Goal: Obtain resource: Download file/media

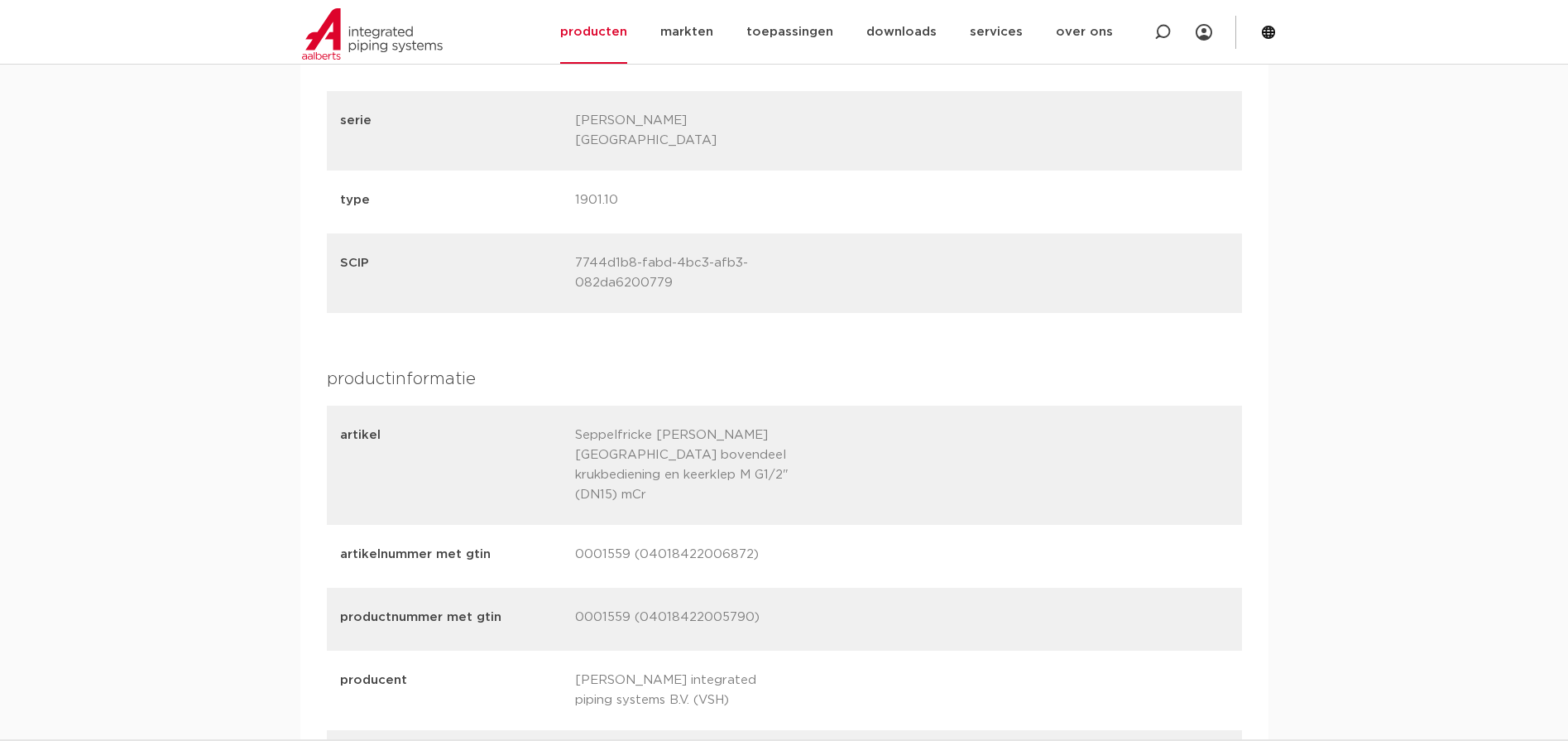
scroll to position [2152, 0]
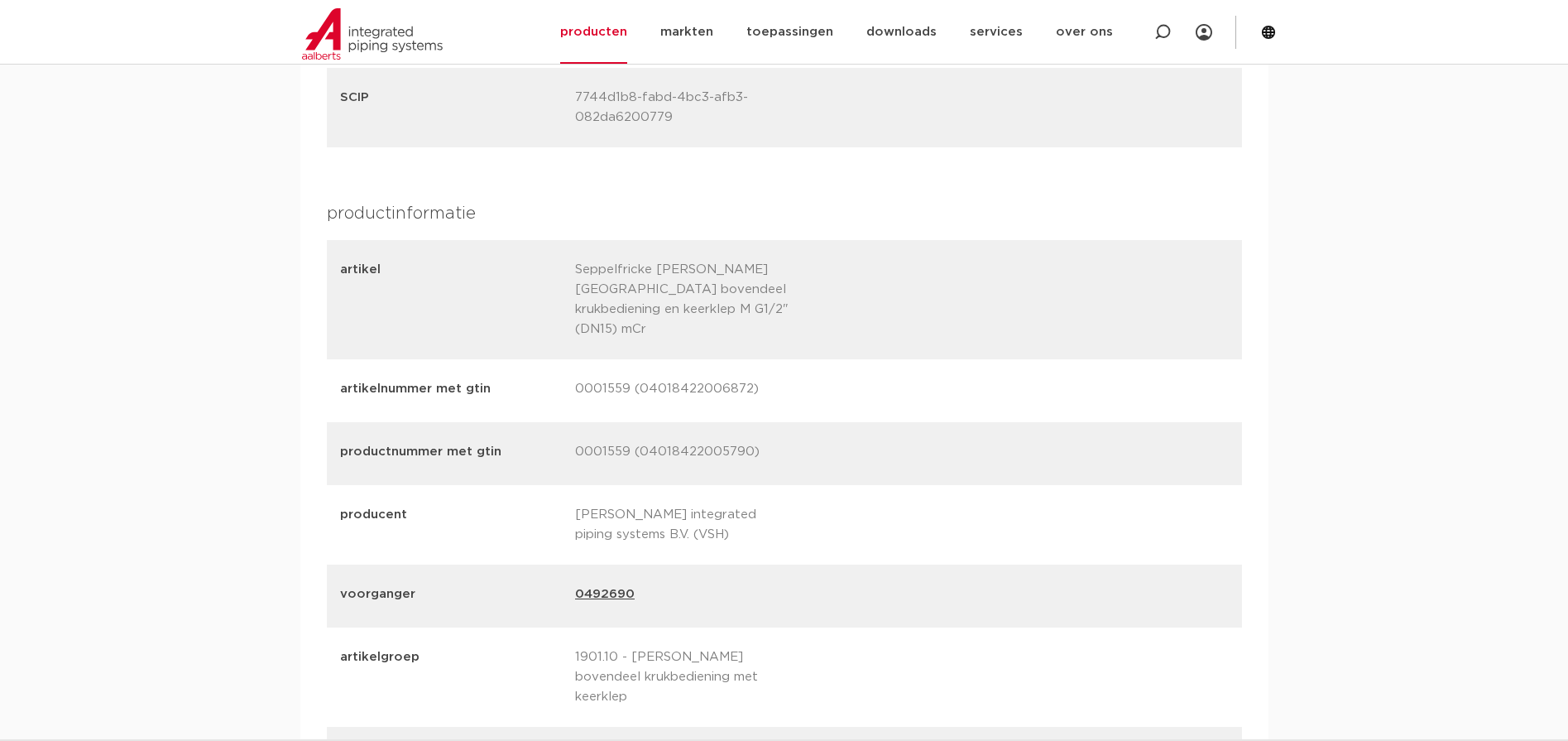
click at [612, 584] on link "0492690" at bounding box center [604, 596] width 60 height 23
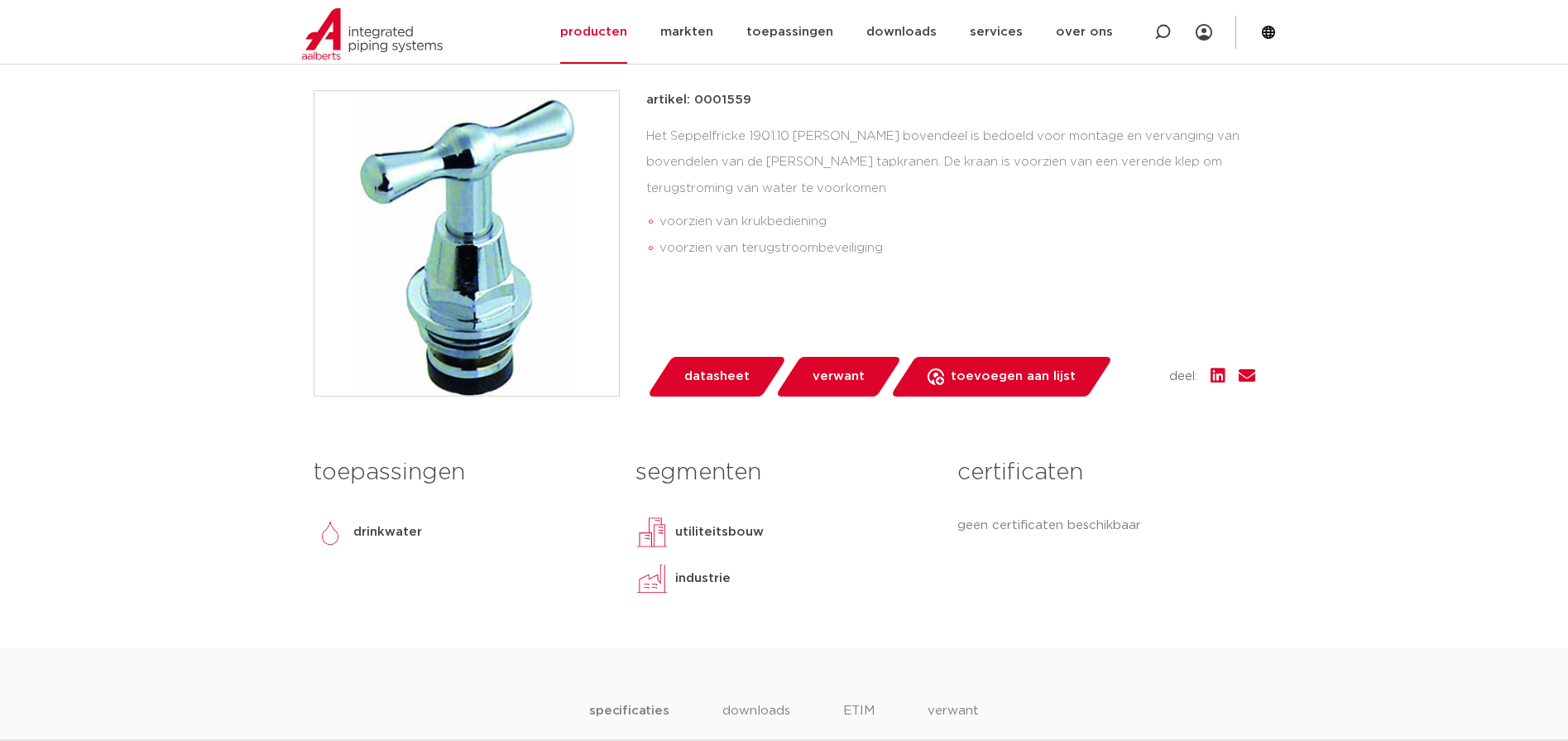
scroll to position [607, 0]
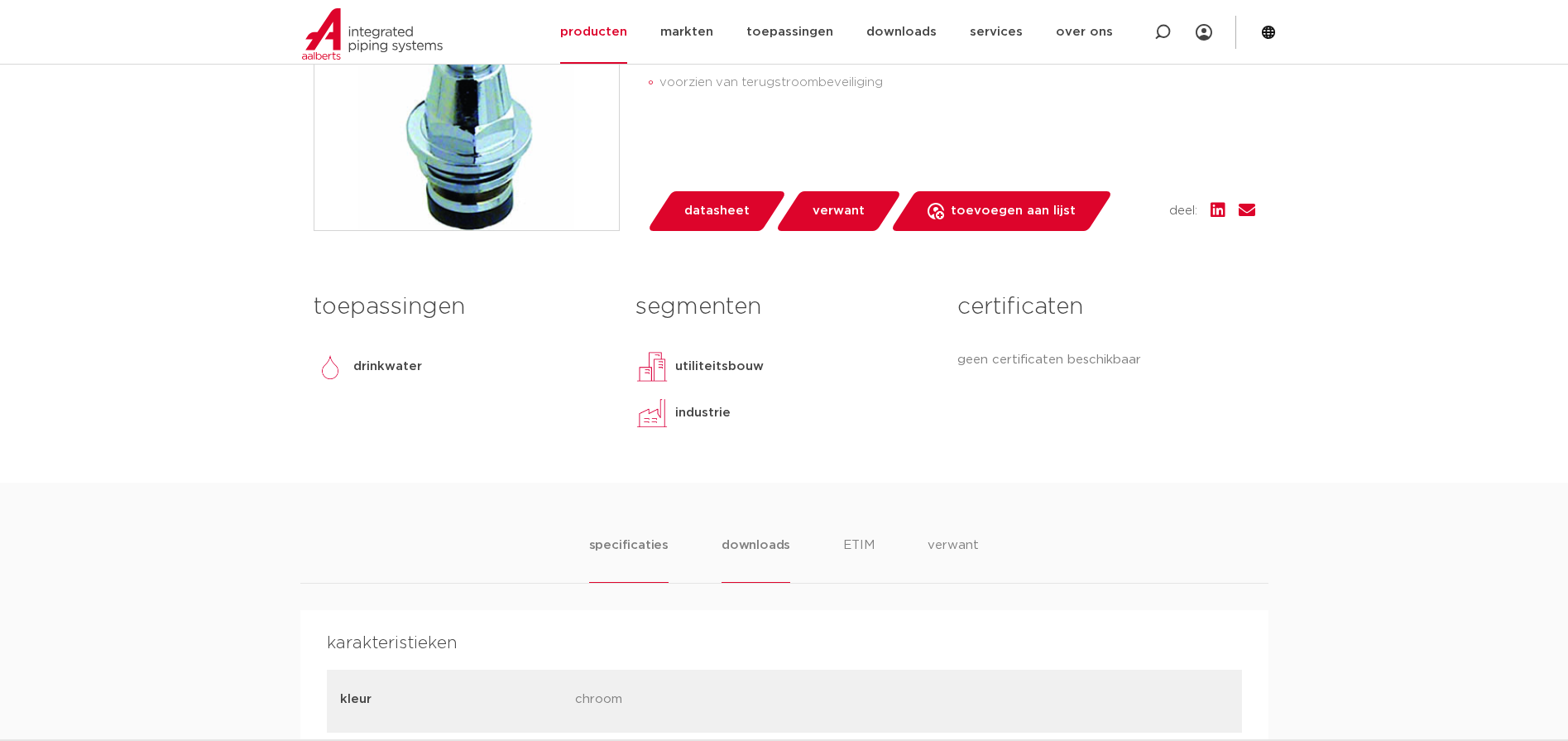
click at [741, 536] on li "downloads" at bounding box center [756, 559] width 69 height 47
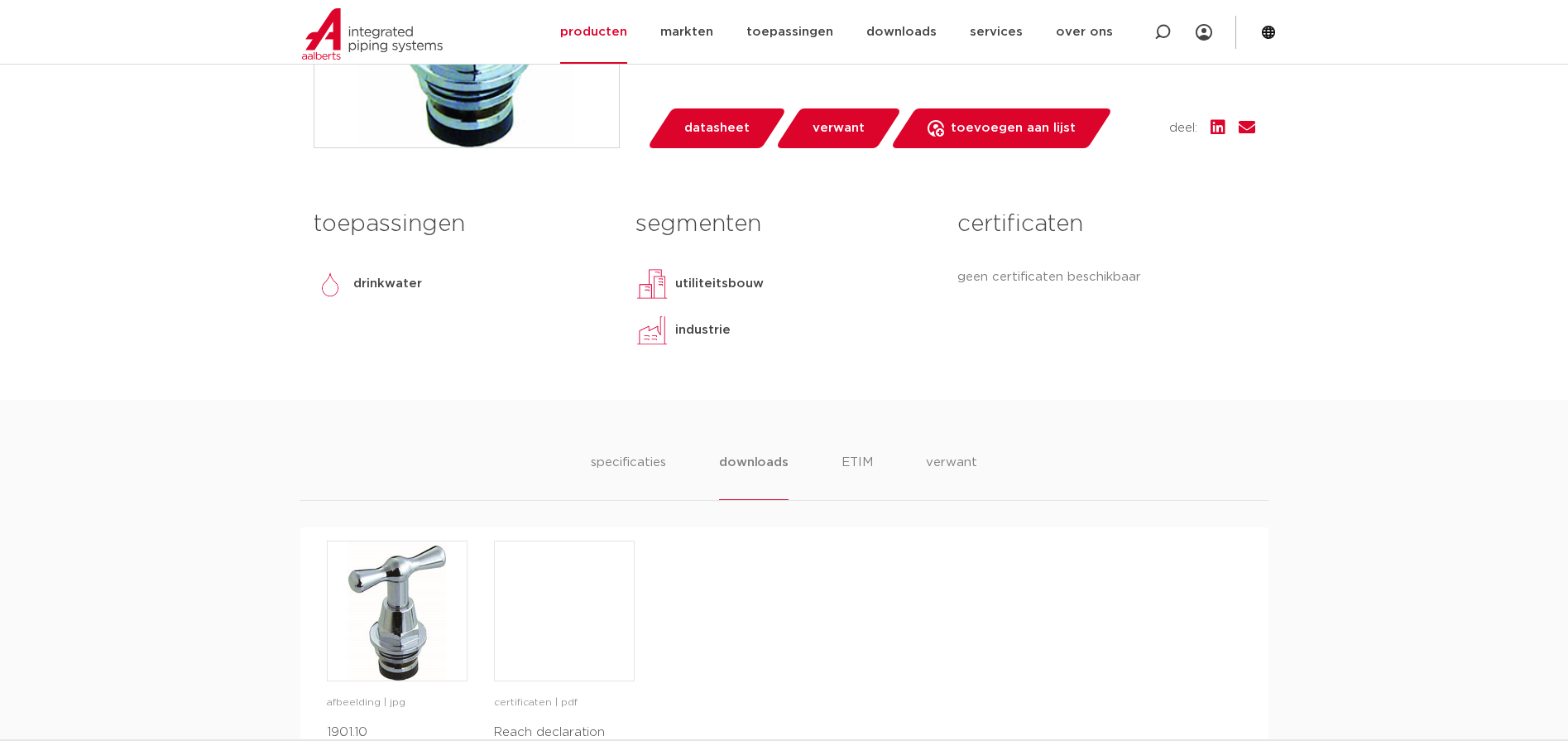
scroll to position [772, 0]
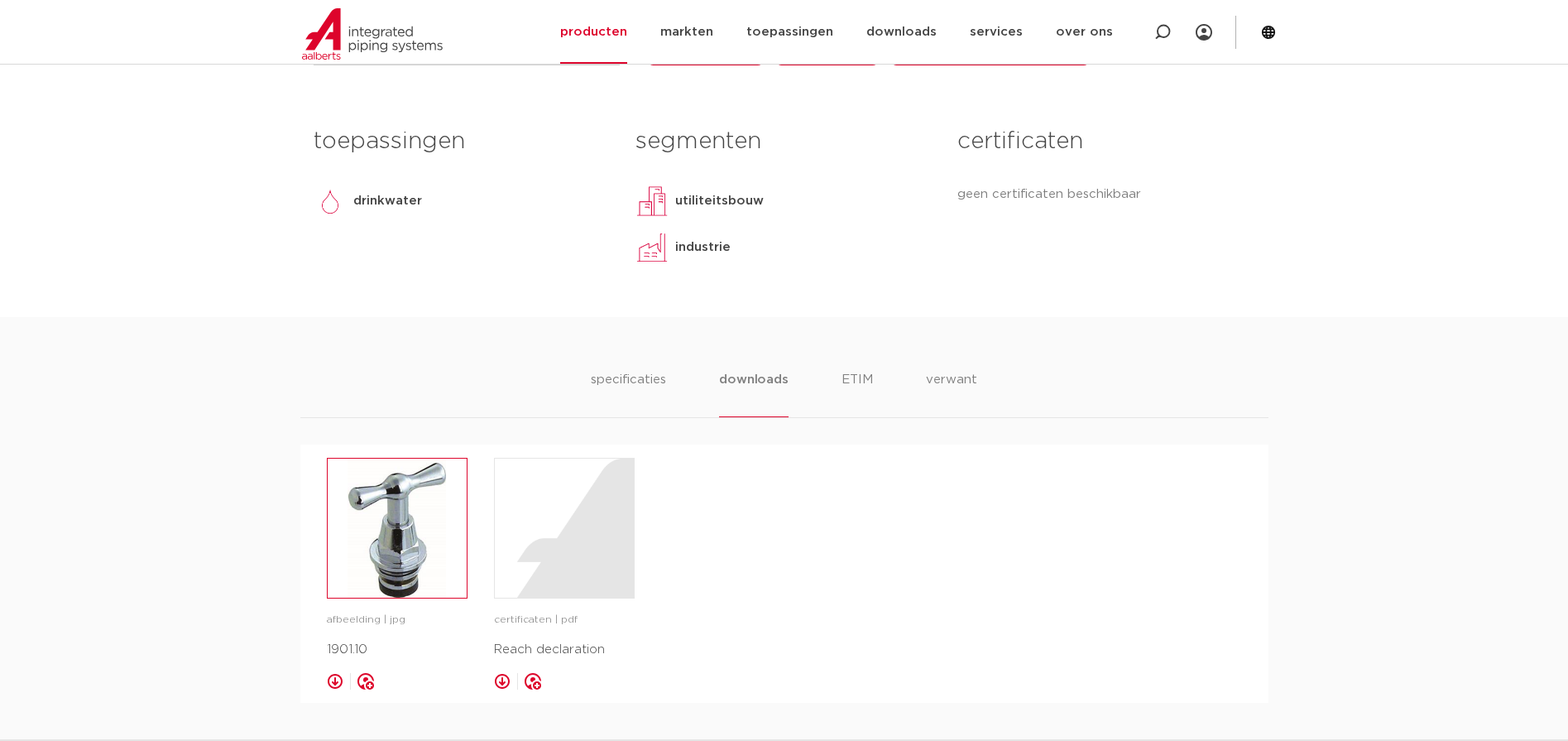
click at [404, 488] on img at bounding box center [397, 528] width 139 height 139
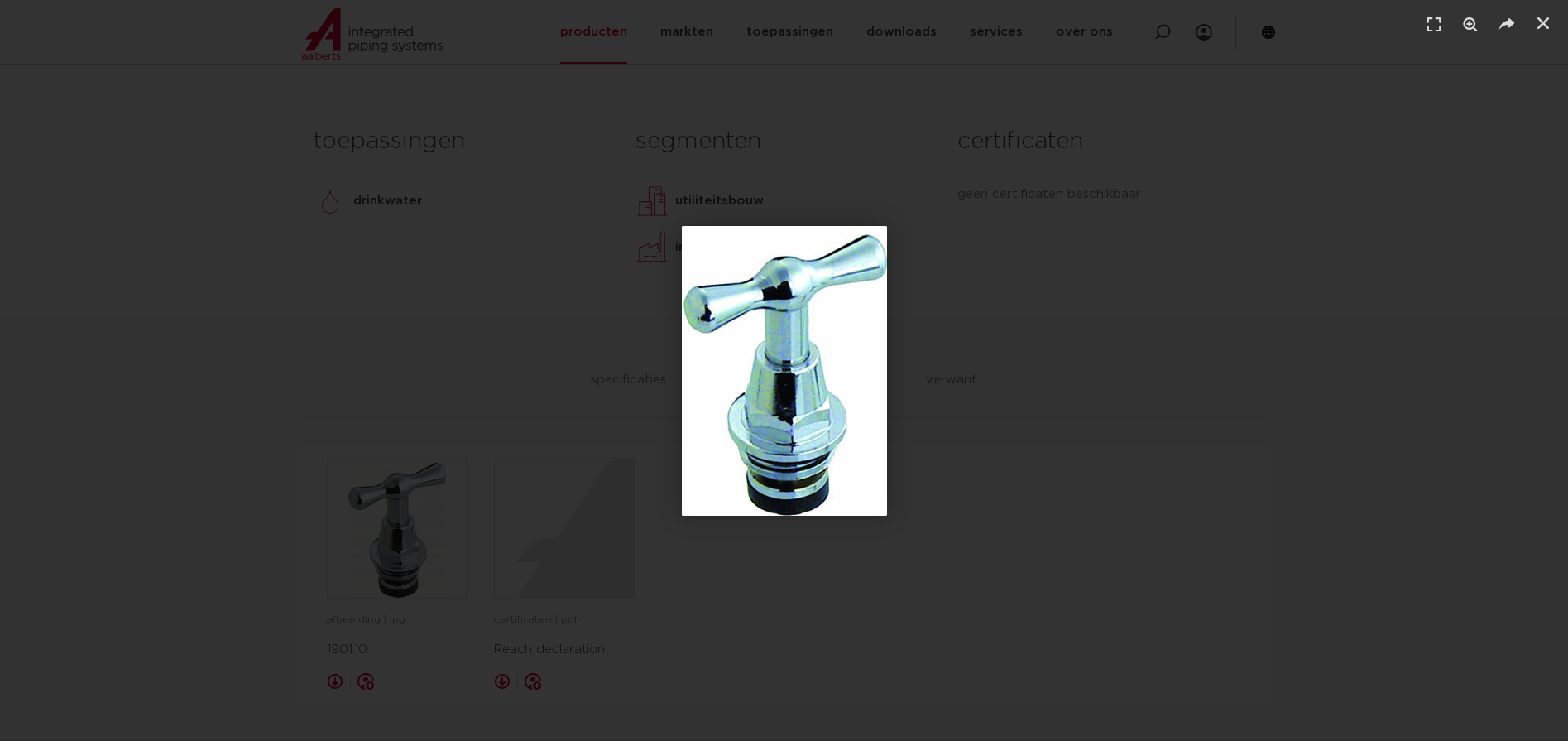
click at [513, 479] on div "1 / 1" at bounding box center [784, 370] width 1452 height 624
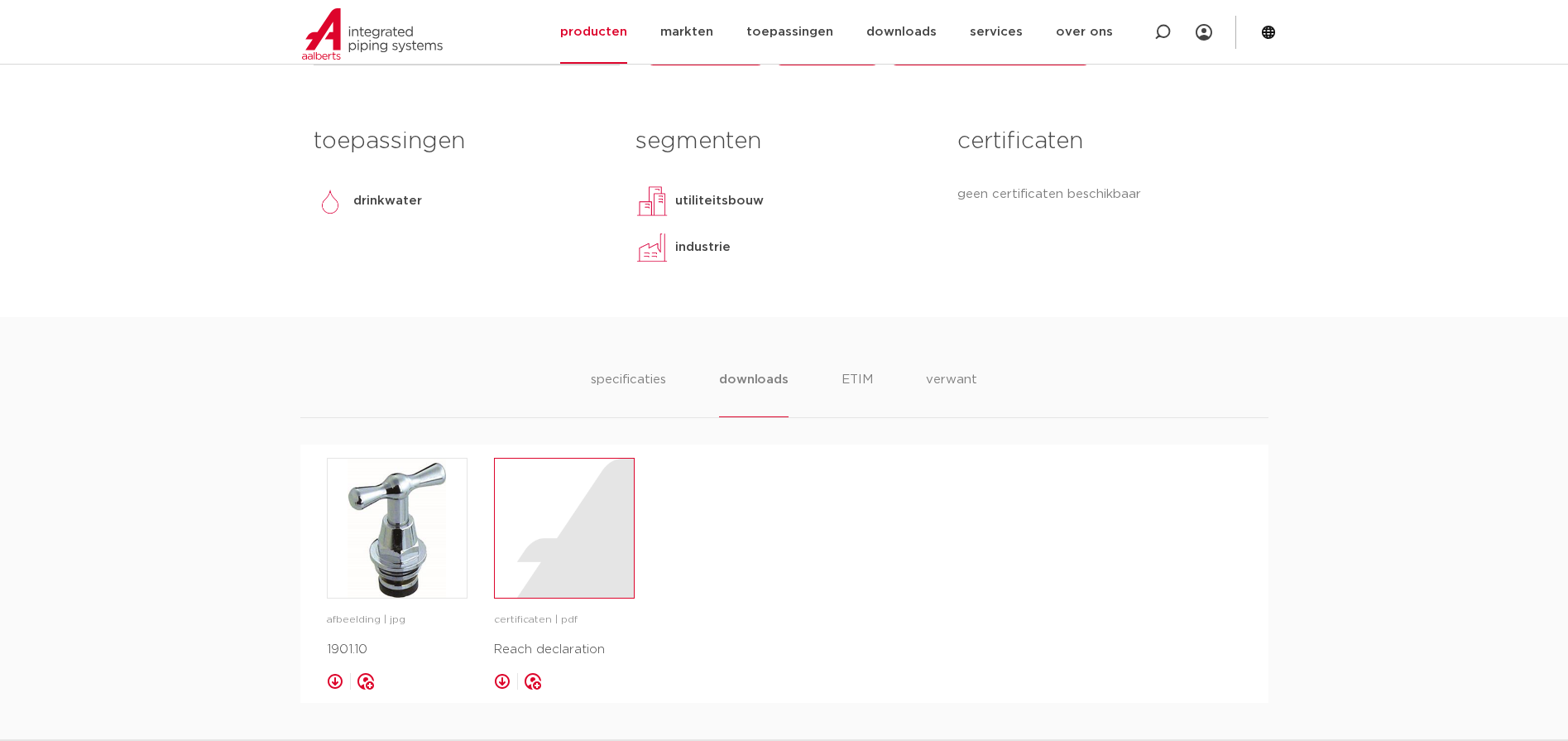
click at [547, 493] on div at bounding box center [564, 528] width 139 height 139
click at [933, 370] on li "verwant" at bounding box center [951, 393] width 51 height 47
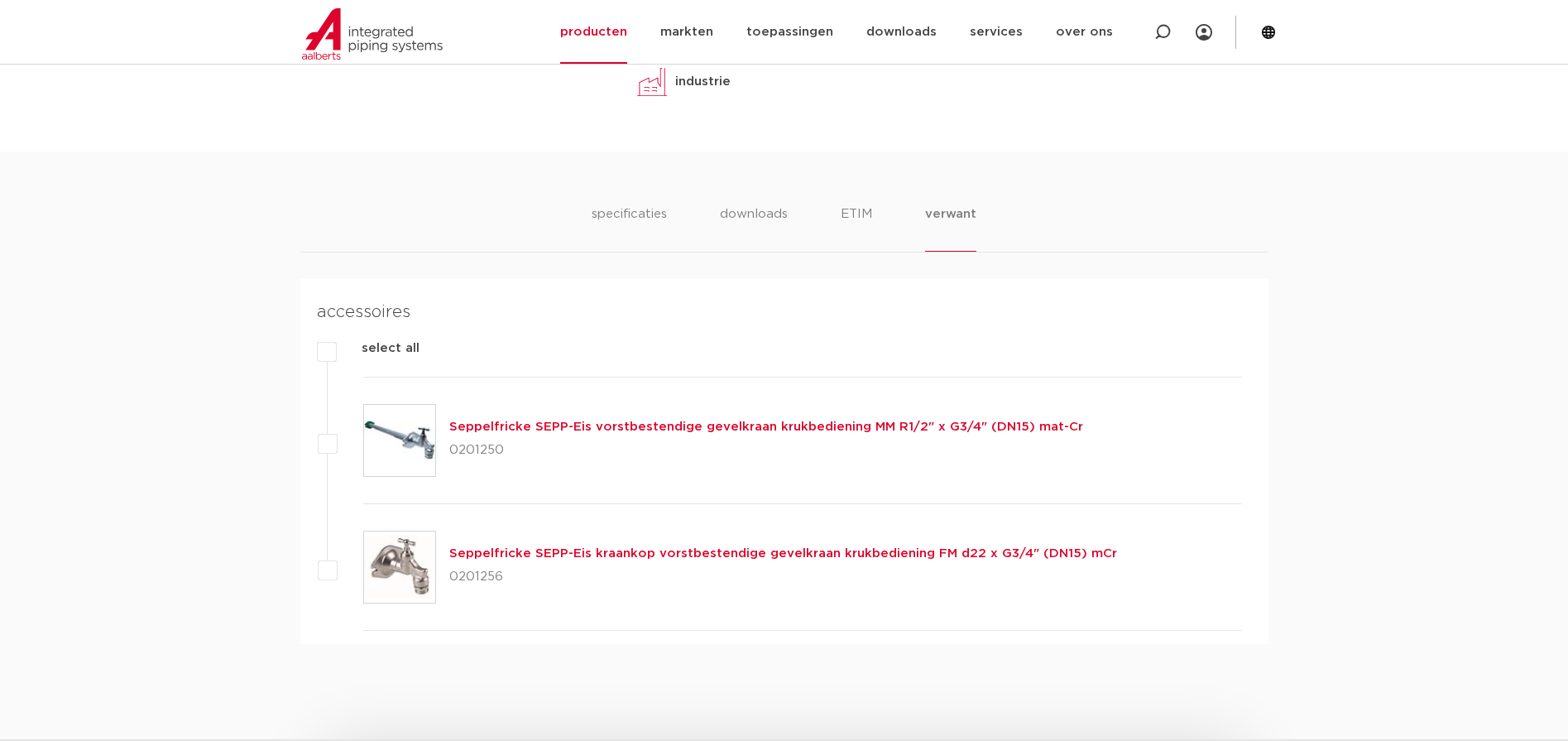
scroll to position [1020, 0]
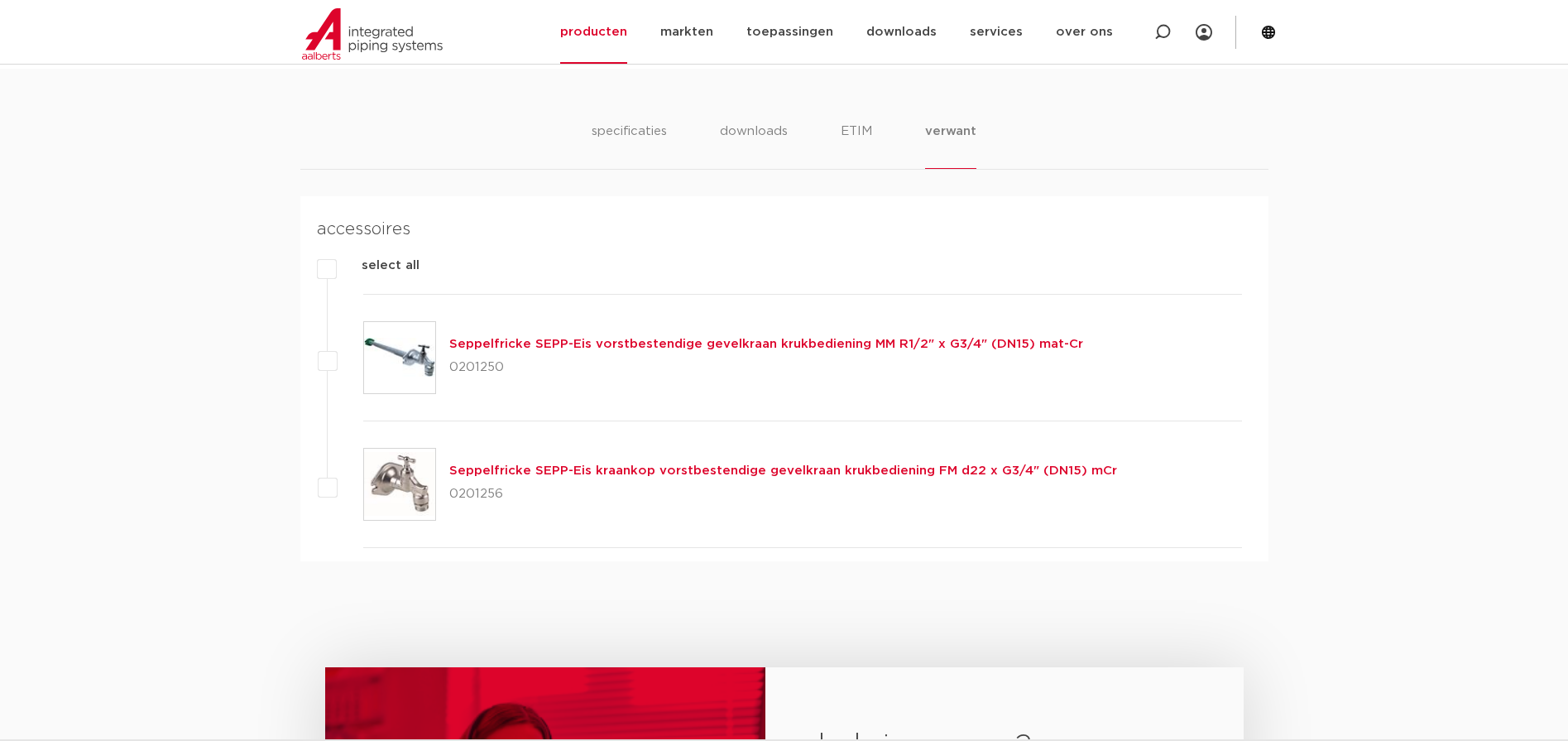
click at [477, 354] on p "0201250" at bounding box center [766, 367] width 634 height 26
copy p "0201250"
click at [473, 481] on p "0201256" at bounding box center [784, 494] width 668 height 26
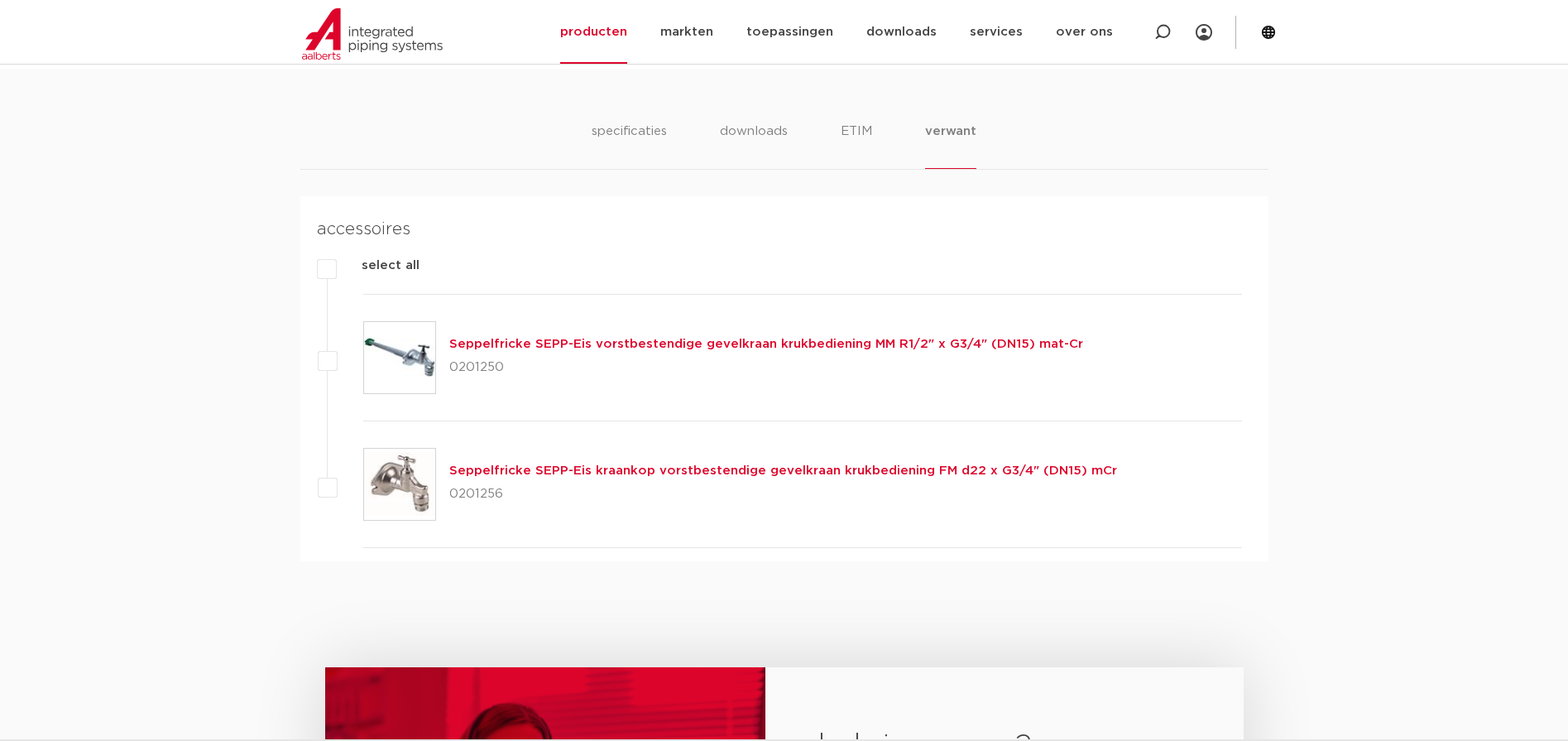
copy p "0201256"
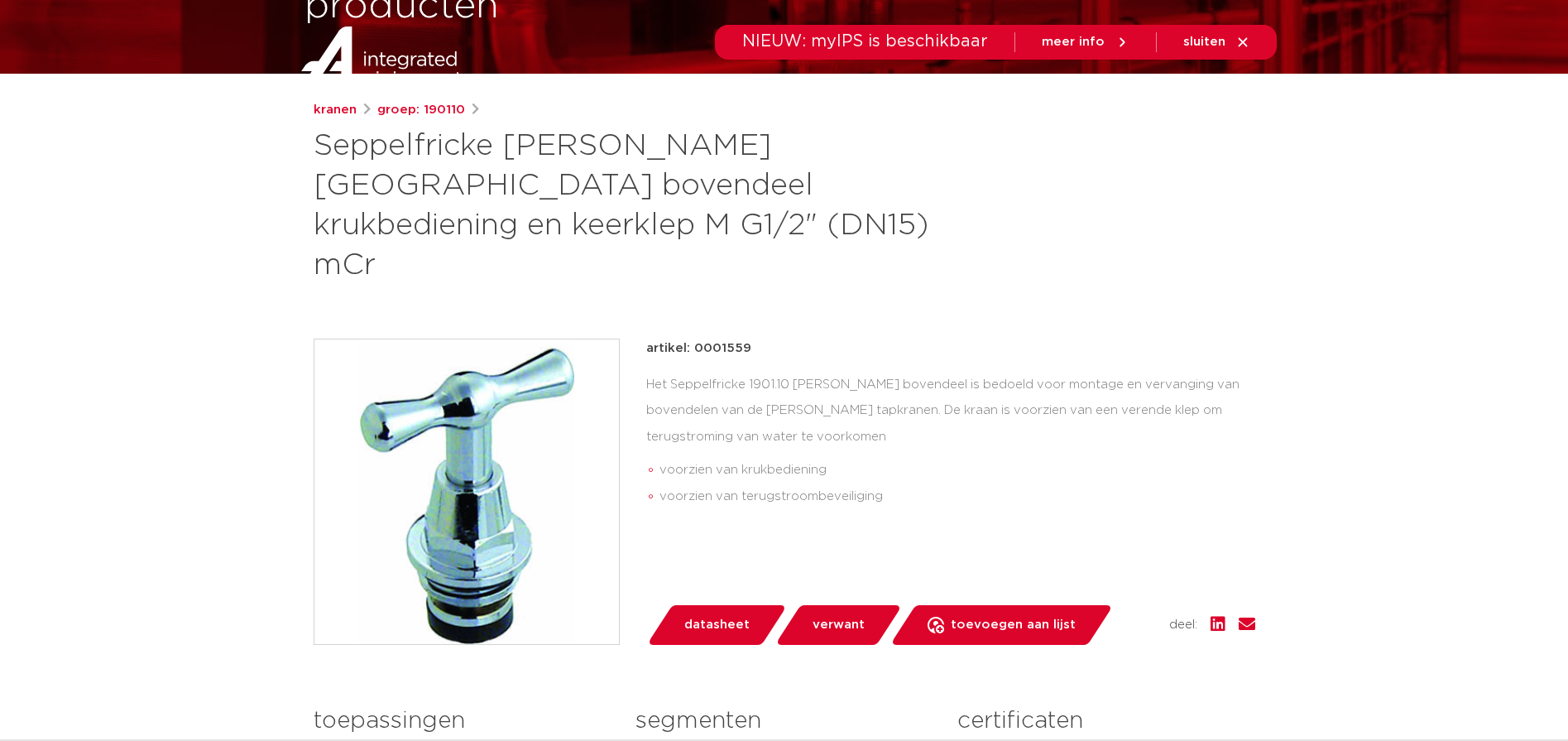
scroll to position [27, 0]
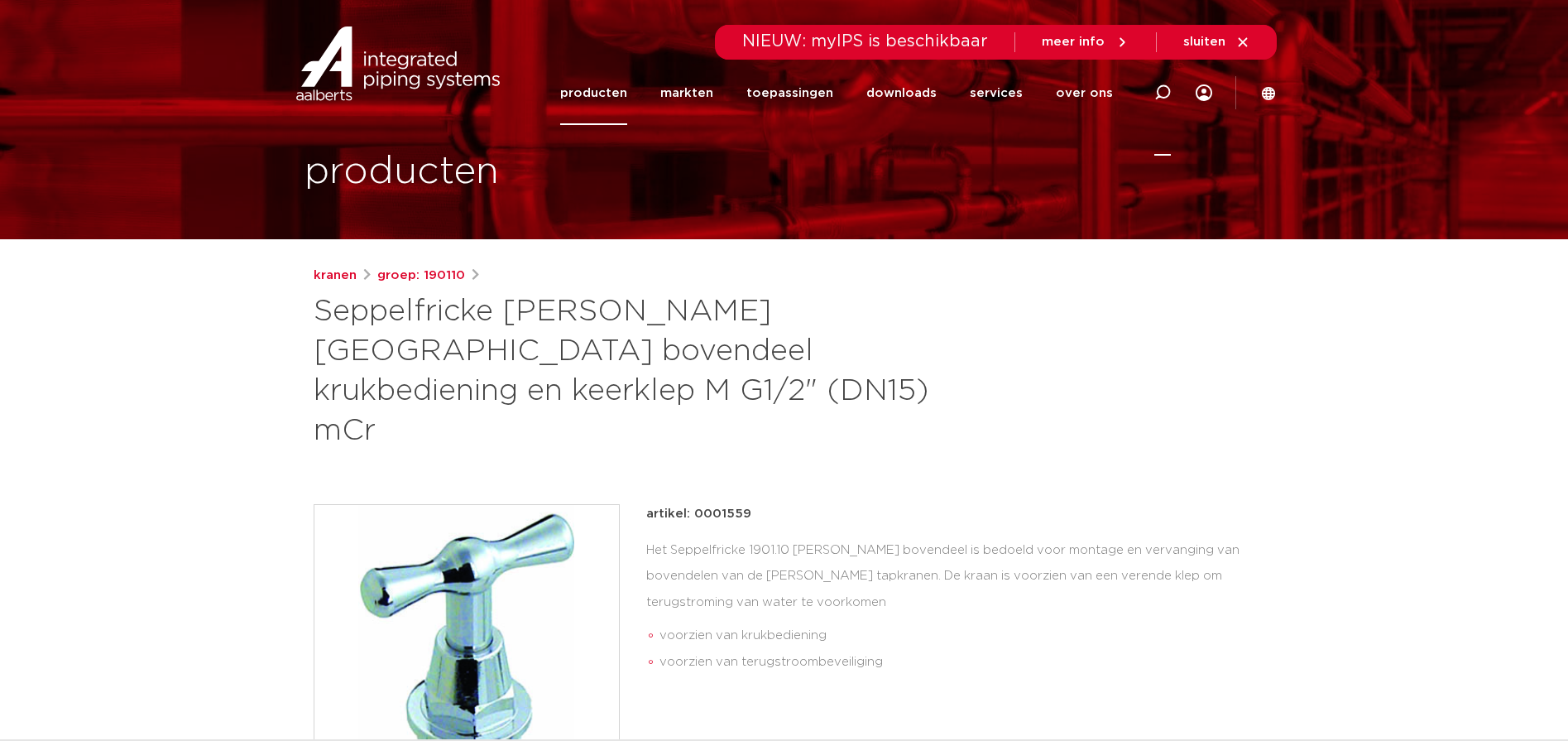
click at [1159, 91] on icon at bounding box center [1162, 92] width 17 height 17
paste input "8041.23"
type input "8041.23"
click button "Zoeken" at bounding box center [0, 0] width 0 height 0
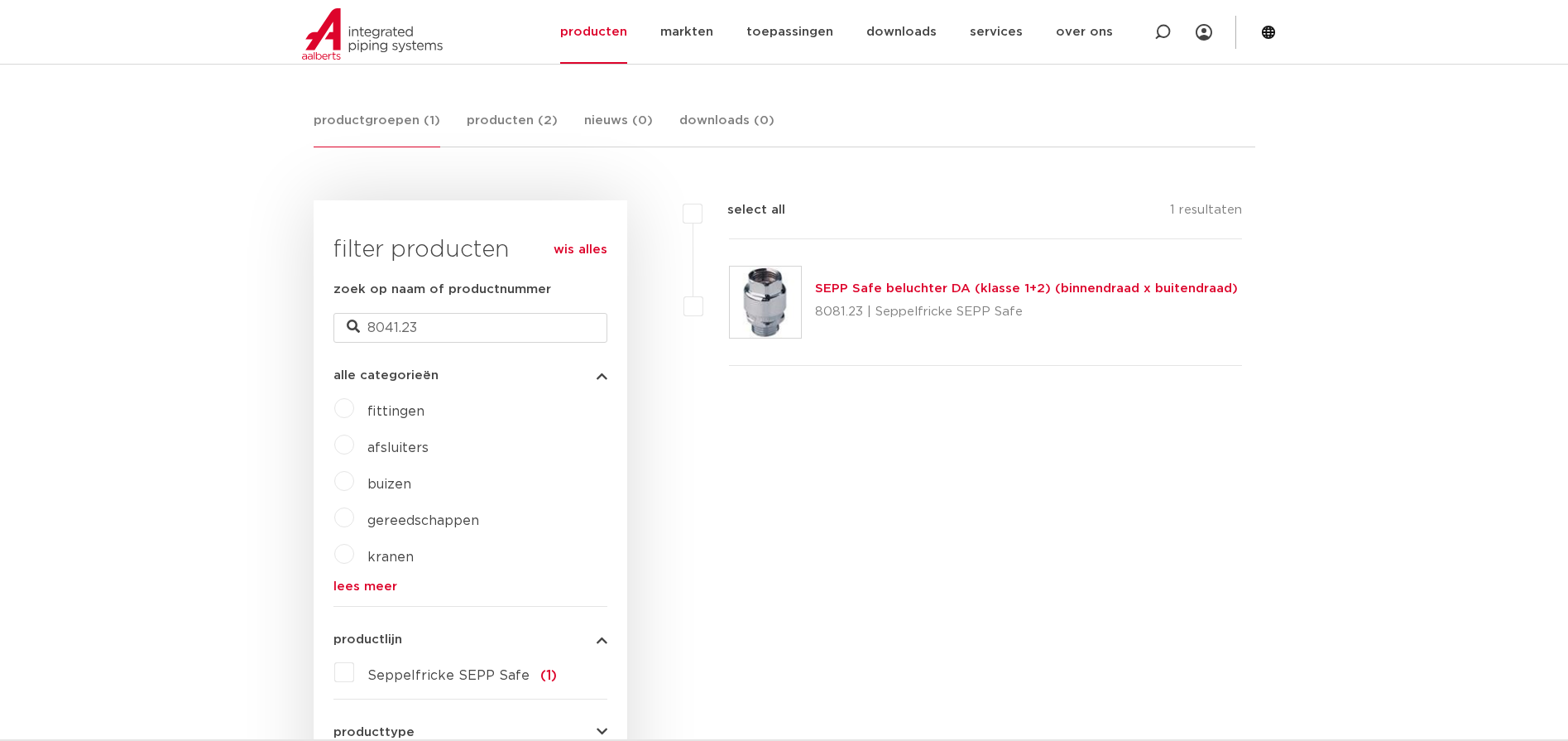
scroll to position [205, 0]
